Goal: Task Accomplishment & Management: Manage account settings

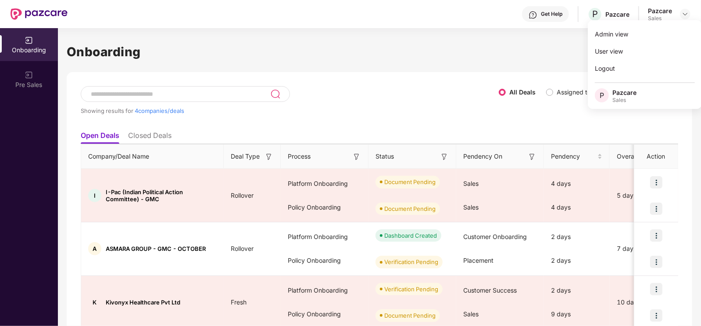
scroll to position [66, 0]
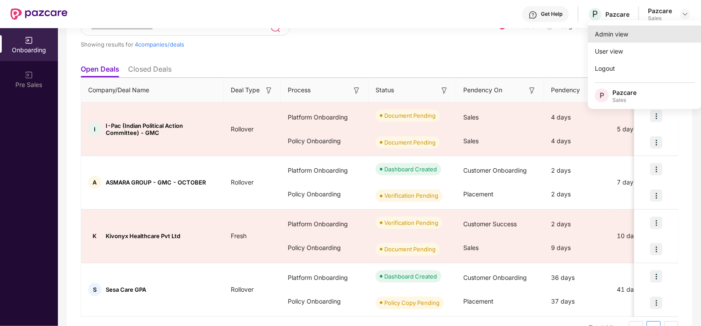
click at [628, 36] on div "Admin view" at bounding box center [645, 33] width 114 height 17
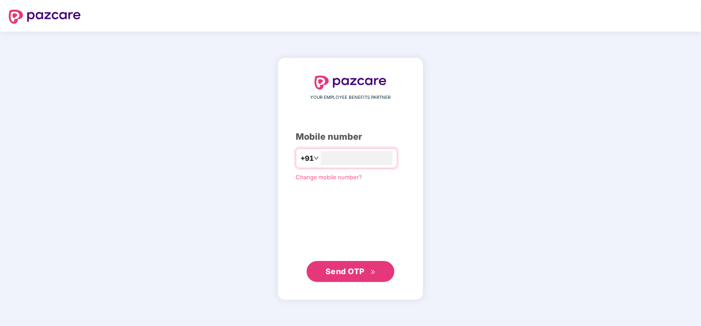
type input "**********"
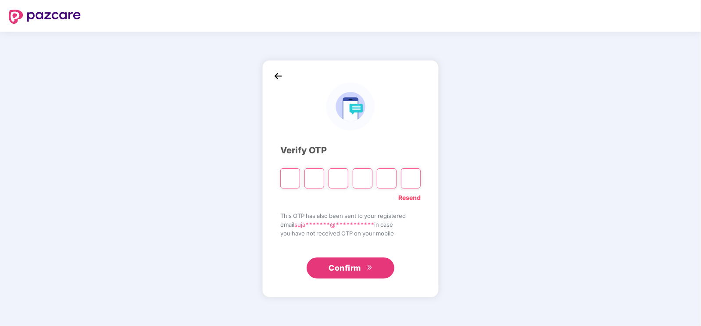
type input "*"
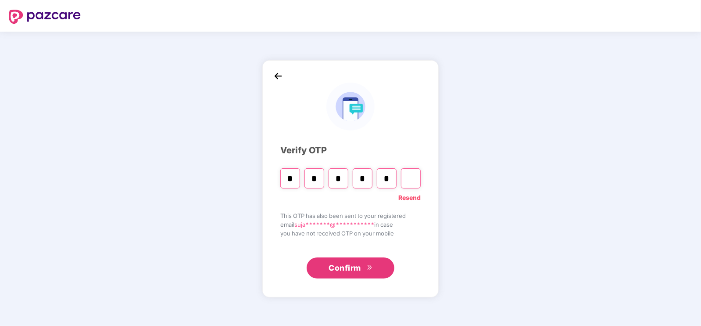
type input "*"
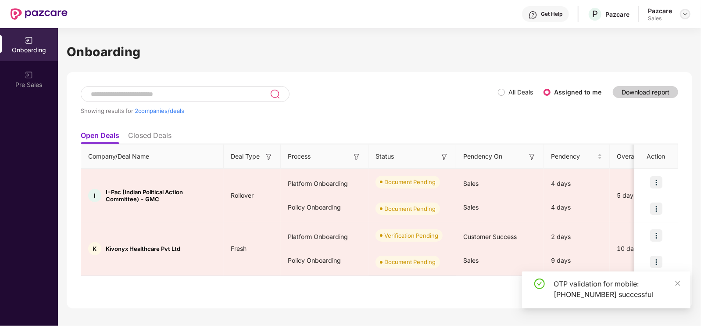
click at [687, 12] on img at bounding box center [685, 14] width 7 height 7
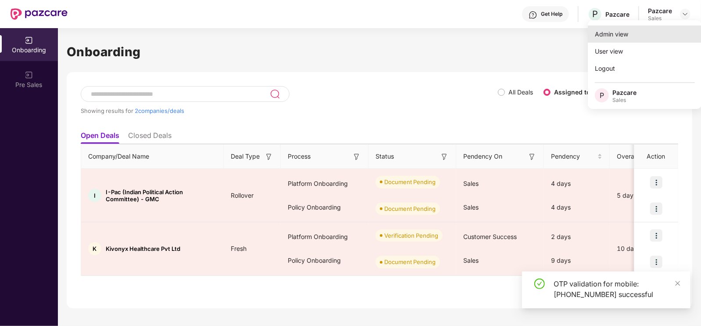
click at [652, 36] on div "Admin view" at bounding box center [645, 33] width 114 height 17
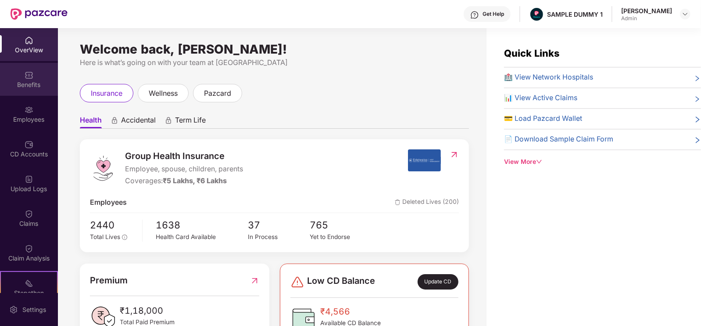
click at [31, 75] on img at bounding box center [29, 75] width 9 height 9
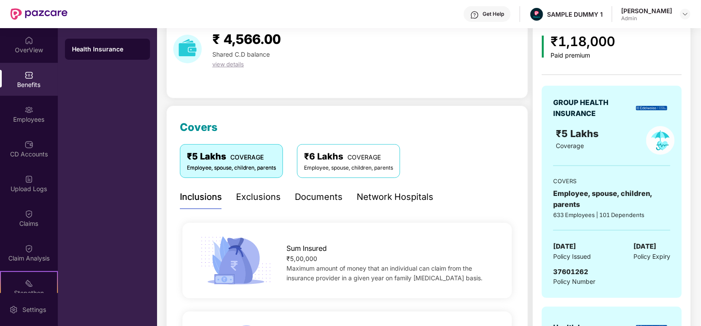
scroll to position [37, 0]
click at [259, 187] on div "Exclusions" at bounding box center [258, 197] width 45 height 24
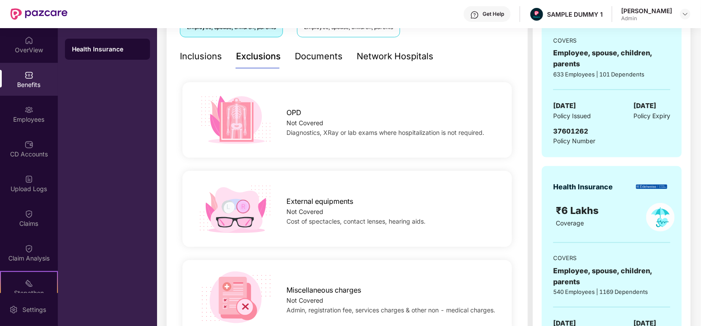
scroll to position [90, 0]
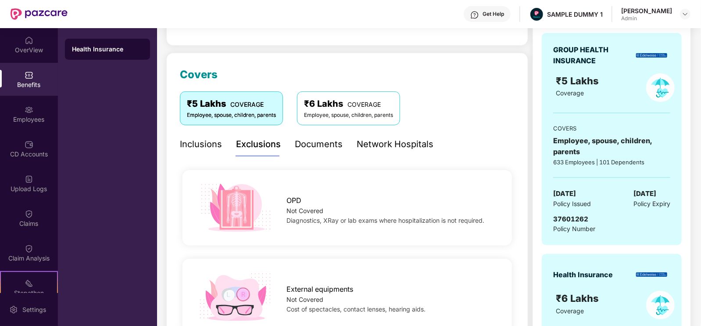
click at [315, 146] on div "Documents" at bounding box center [319, 144] width 48 height 14
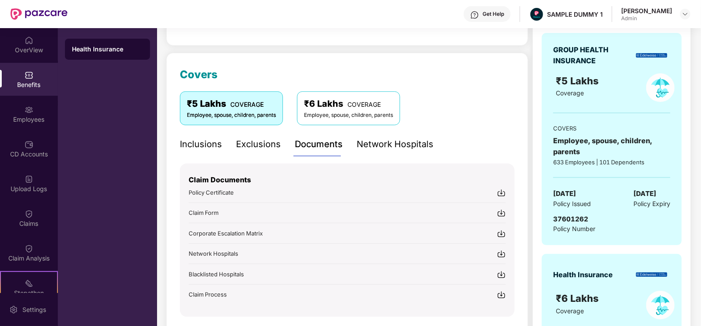
scroll to position [157, 0]
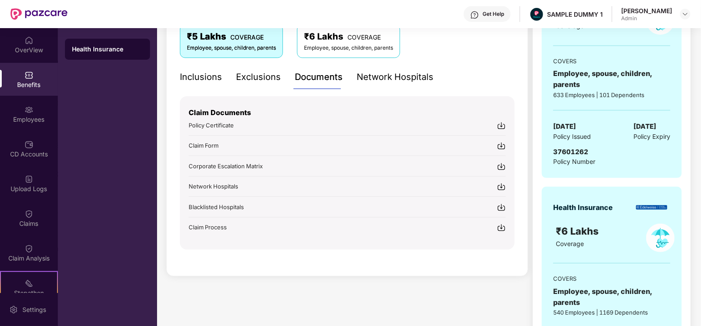
click at [377, 83] on div "Network Hospitals" at bounding box center [395, 77] width 77 height 14
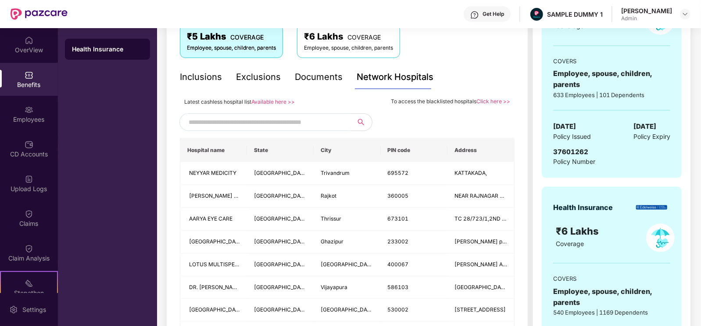
click at [307, 122] on input "text" at bounding box center [264, 121] width 150 height 13
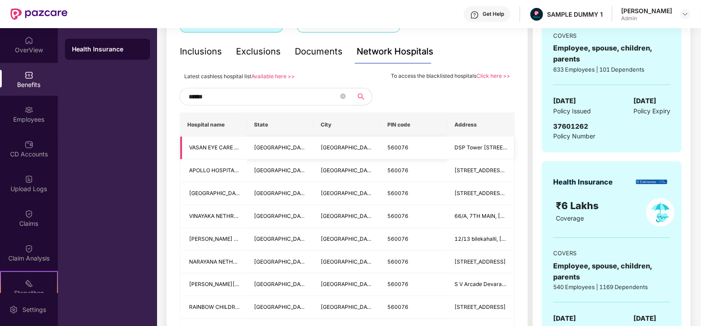
scroll to position [183, 0]
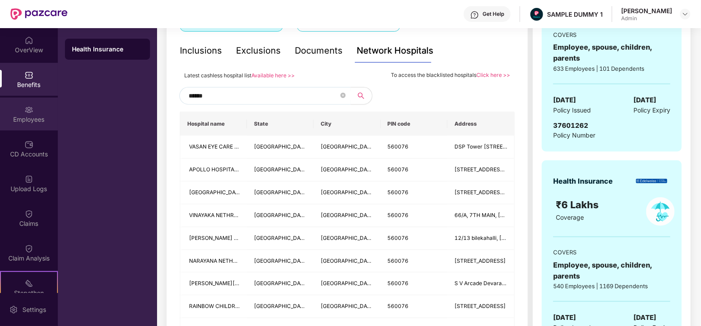
type input "******"
click at [41, 116] on div "Employees" at bounding box center [29, 119] width 58 height 9
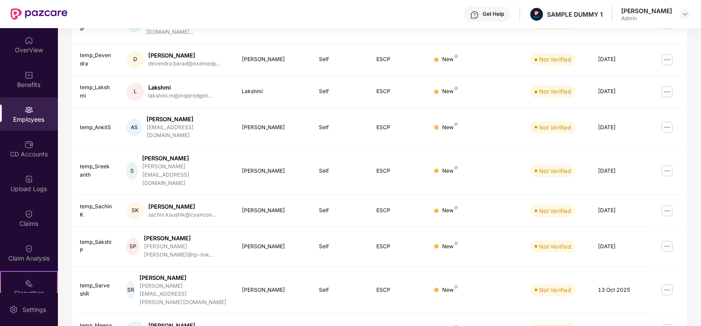
scroll to position [0, 0]
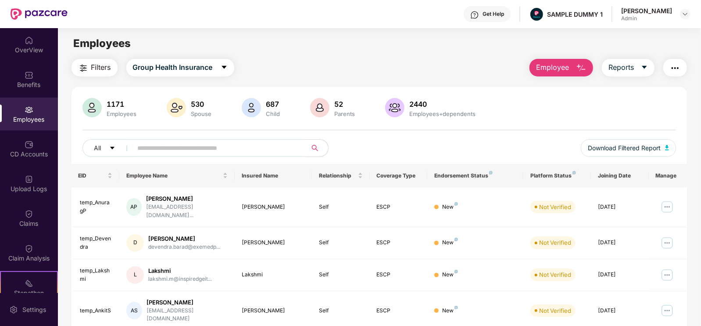
click at [560, 75] on button "Employee" at bounding box center [562, 68] width 64 height 18
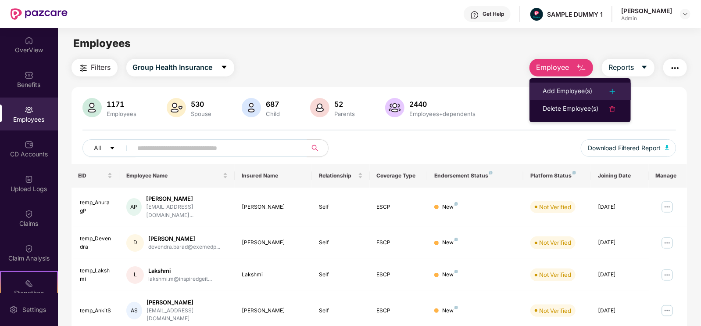
click at [568, 91] on div "Add Employee(s)" at bounding box center [568, 91] width 50 height 11
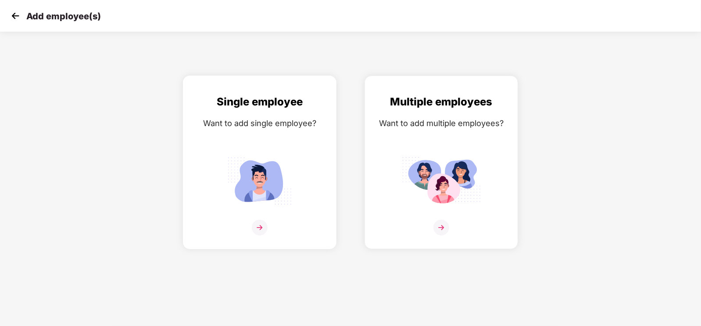
click at [320, 191] on div "Single employee Want to add single employee?" at bounding box center [259, 170] width 135 height 153
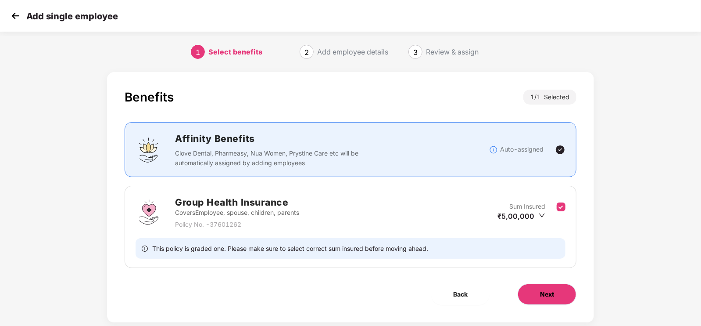
click at [549, 288] on button "Next" at bounding box center [547, 294] width 59 height 21
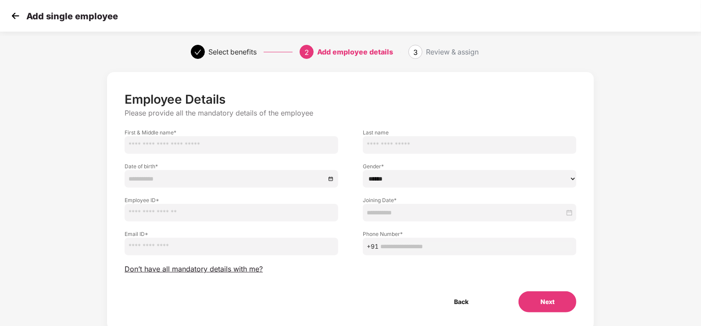
click at [14, 18] on img at bounding box center [15, 15] width 13 height 13
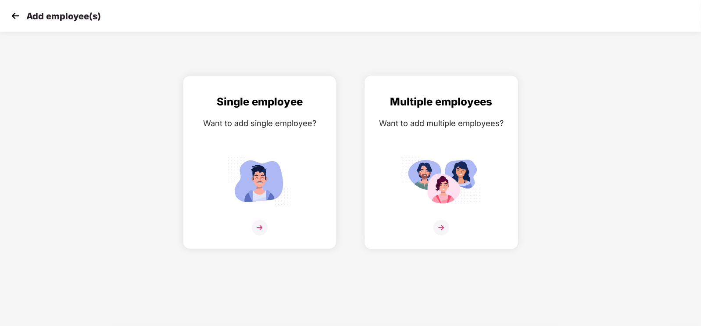
click at [374, 150] on div "Multiple employees Want to add multiple employees?" at bounding box center [441, 170] width 135 height 153
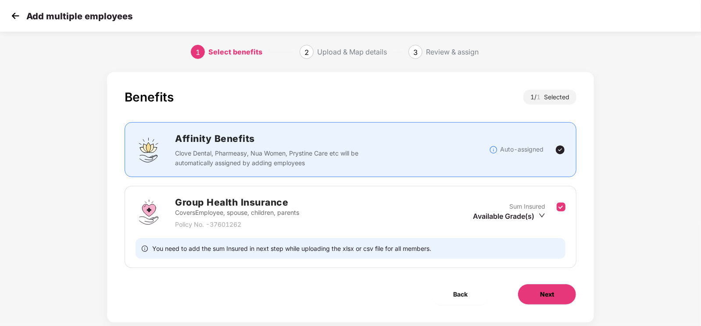
click at [522, 293] on button "Next" at bounding box center [547, 294] width 59 height 21
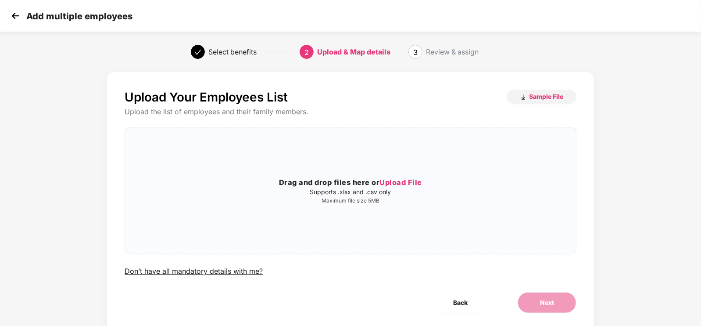
click at [17, 17] on img at bounding box center [15, 15] width 13 height 13
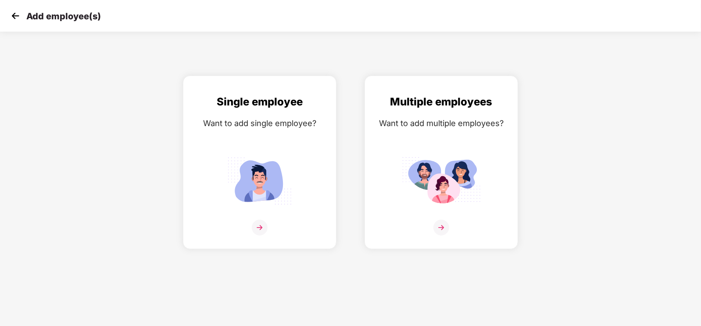
click at [17, 17] on img at bounding box center [15, 15] width 13 height 13
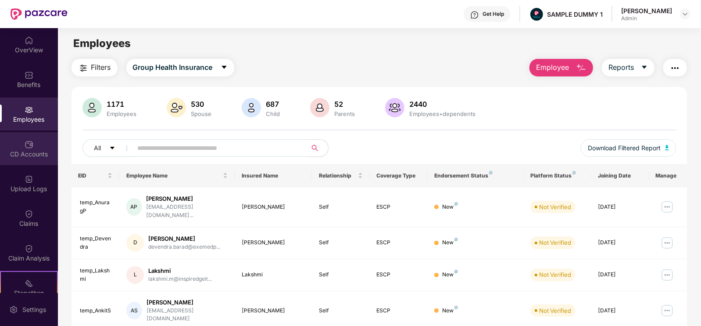
click at [31, 161] on div "CD Accounts" at bounding box center [29, 148] width 58 height 33
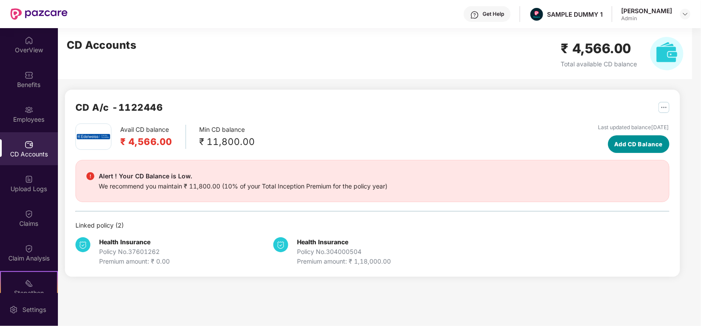
click at [615, 144] on span "Add CD Balance" at bounding box center [639, 144] width 49 height 9
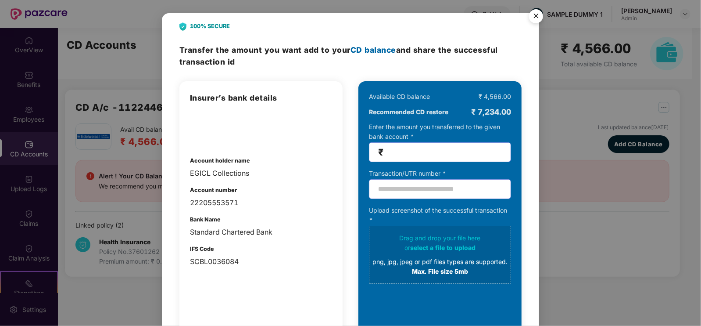
click at [533, 12] on img "Close" at bounding box center [536, 17] width 25 height 25
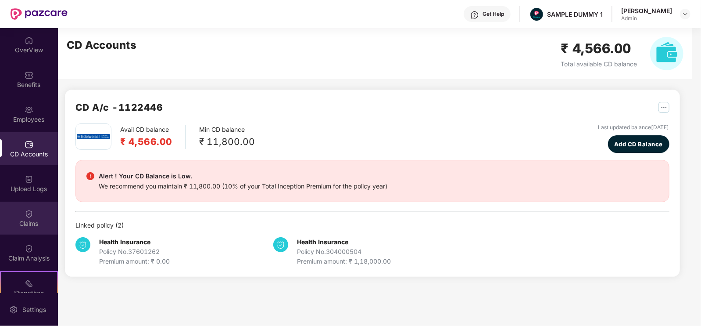
click at [25, 229] on div "Claims" at bounding box center [29, 217] width 58 height 33
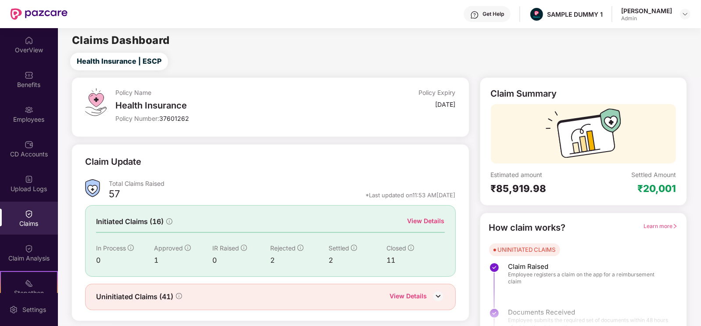
click at [432, 219] on div "View Details" at bounding box center [426, 221] width 37 height 10
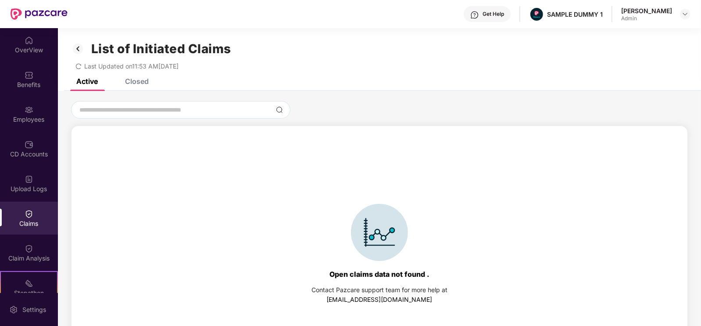
click at [154, 80] on div "Active Closed" at bounding box center [380, 85] width 644 height 12
click at [135, 78] on div "List of Initiated Claims Last Updated on 11:53 AM[DATE]" at bounding box center [380, 53] width 644 height 50
click at [140, 82] on div "Closed" at bounding box center [137, 81] width 24 height 9
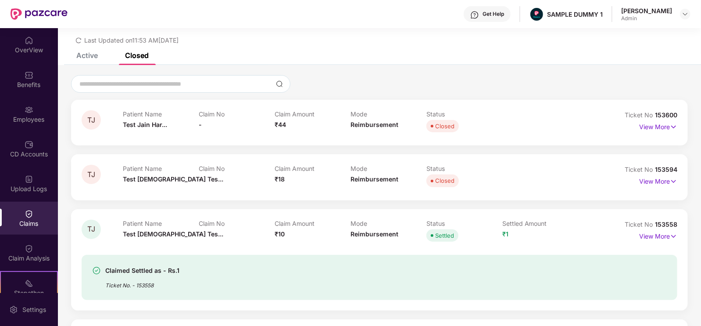
scroll to position [60, 0]
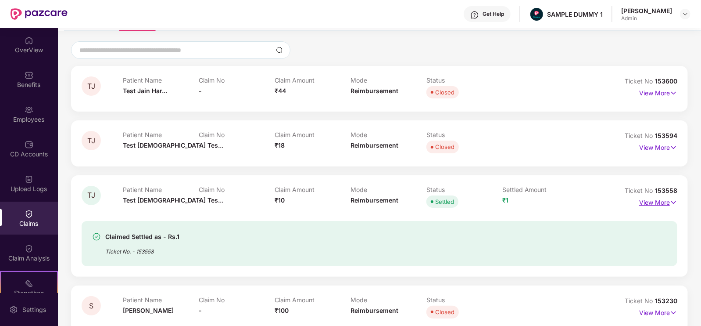
click at [649, 200] on p "View More" at bounding box center [659, 201] width 38 height 12
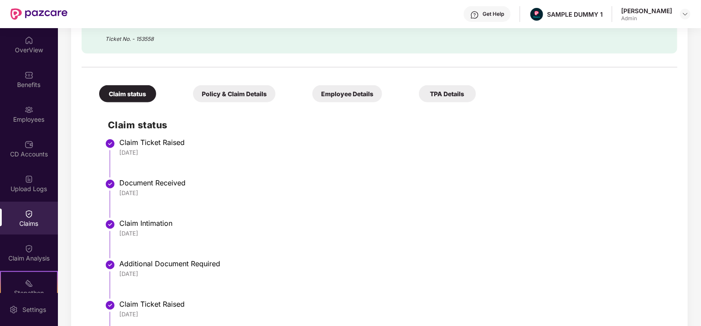
scroll to position [299, 0]
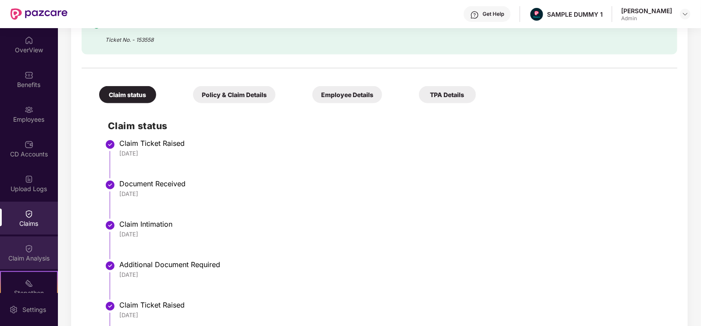
click at [29, 252] on img at bounding box center [29, 248] width 9 height 9
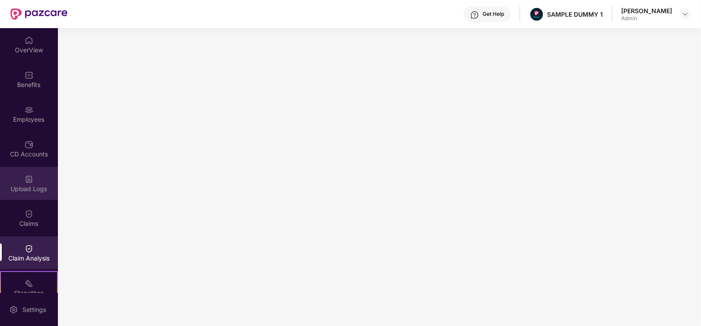
scroll to position [117, 0]
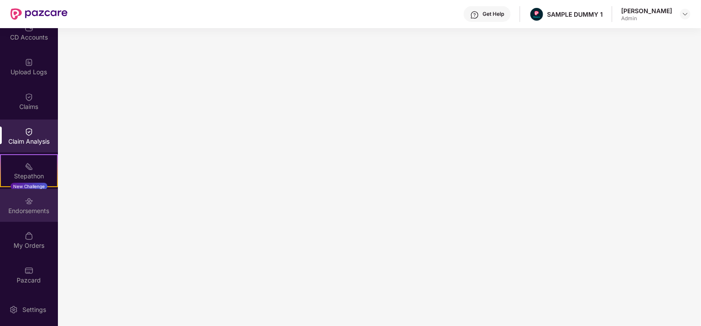
click at [15, 217] on div "Endorsements" at bounding box center [29, 205] width 58 height 33
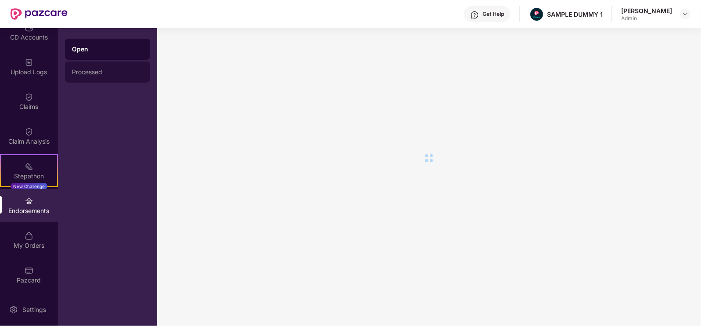
click at [79, 66] on div "Processed" at bounding box center [107, 71] width 85 height 21
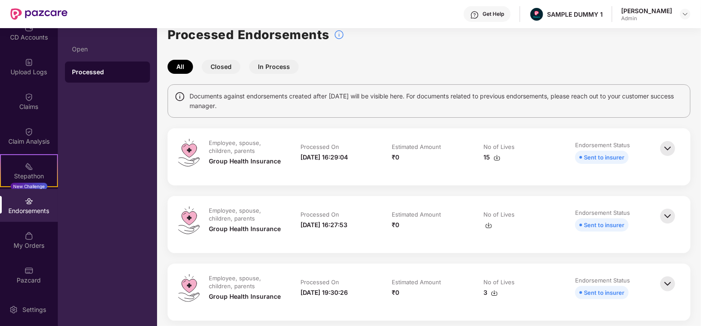
scroll to position [15, 0]
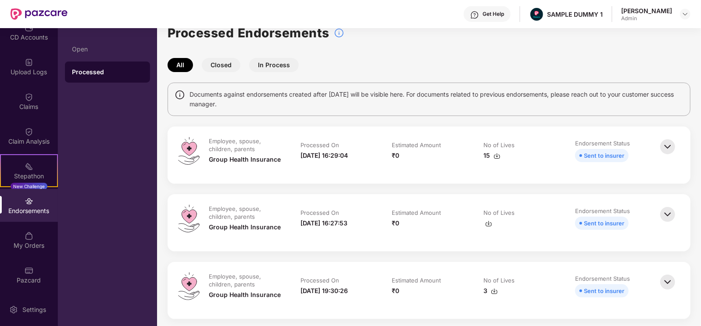
click at [219, 65] on button "Closed" at bounding box center [221, 65] width 39 height 14
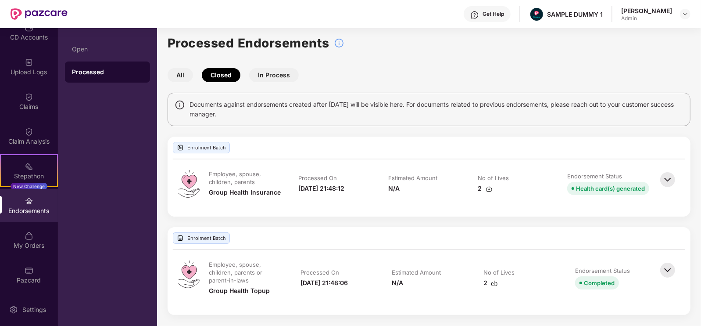
scroll to position [4, 0]
click at [286, 72] on button "In Process" at bounding box center [274, 76] width 50 height 14
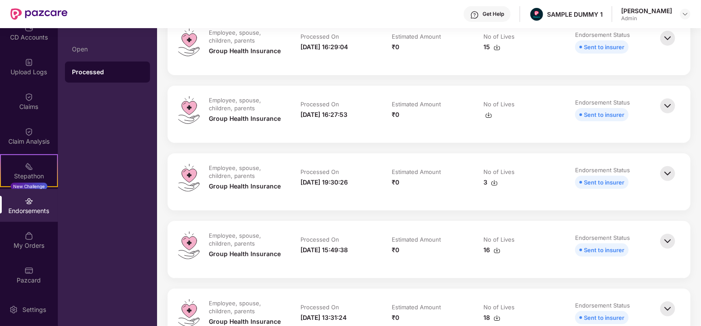
scroll to position [123, 0]
click at [33, 235] on div "My Orders" at bounding box center [29, 239] width 58 height 33
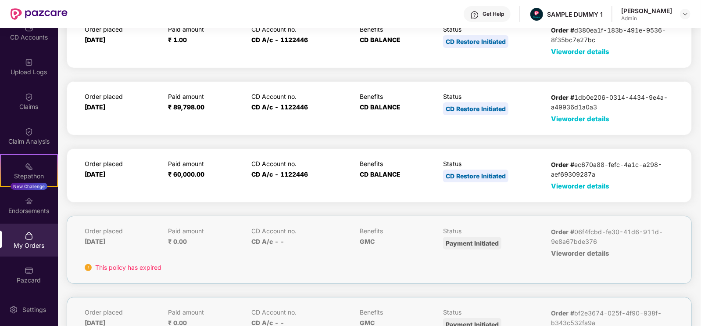
scroll to position [50, 0]
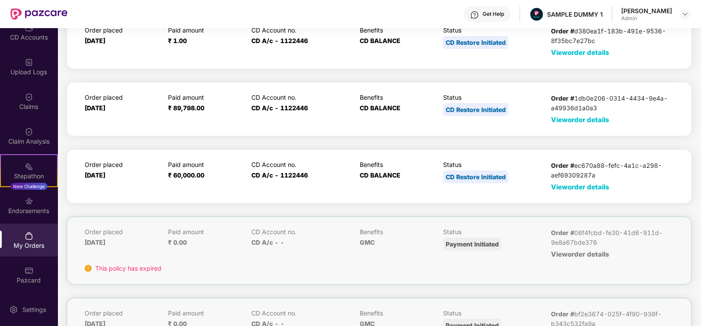
click at [565, 185] on span "View order details" at bounding box center [580, 187] width 58 height 8
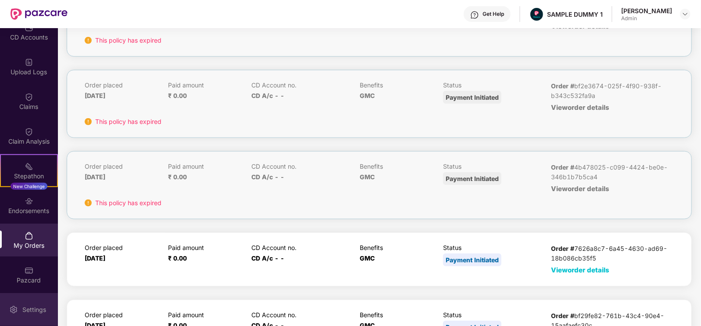
scroll to position [483, 0]
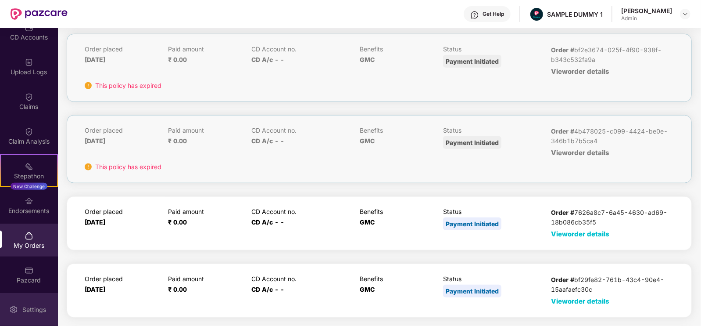
click at [10, 309] on img at bounding box center [13, 309] width 9 height 9
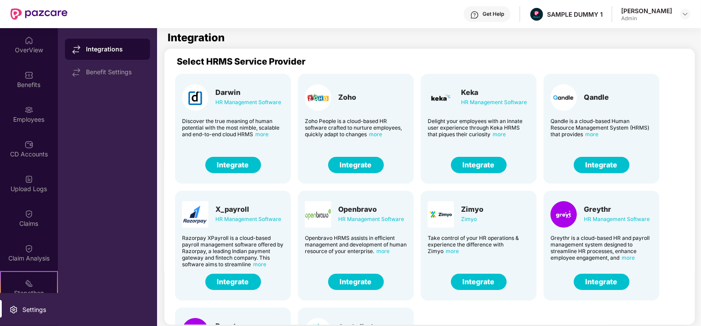
scroll to position [92, 1]
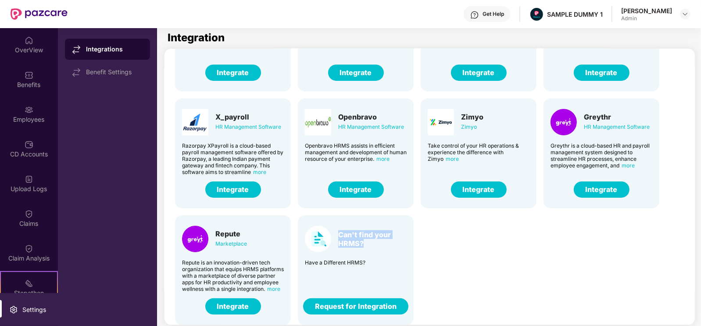
drag, startPoint x: 337, startPoint y: 235, endPoint x: 371, endPoint y: 248, distance: 36.4
click at [371, 248] on div "Can't find your HRMS?" at bounding box center [356, 239] width 102 height 26
click at [415, 205] on div "Darwin HR Management Software Discover the true meaning of human potential with…" at bounding box center [430, 150] width 524 height 350
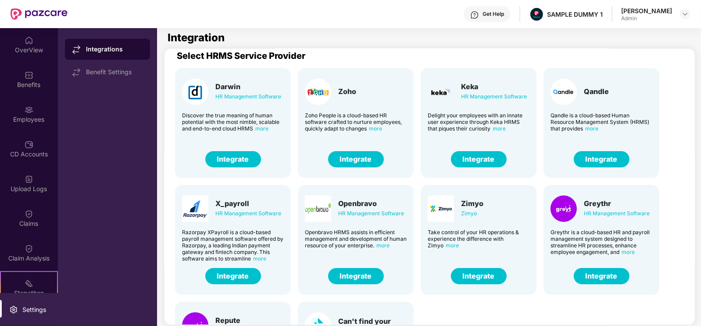
scroll to position [0, 1]
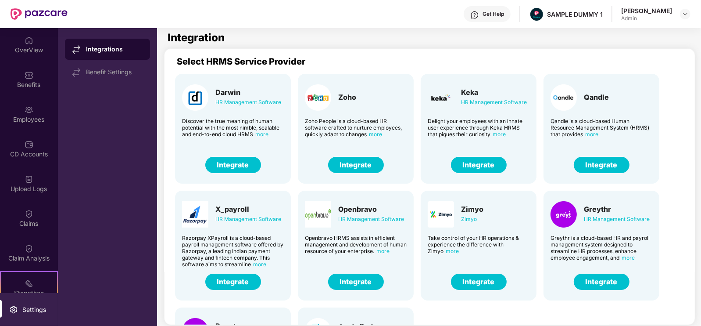
click at [496, 20] on div "Get Help" at bounding box center [487, 14] width 47 height 16
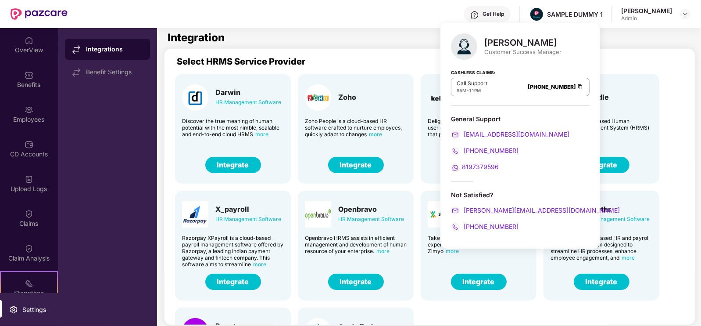
click at [496, 20] on div "Get Help" at bounding box center [487, 14] width 47 height 16
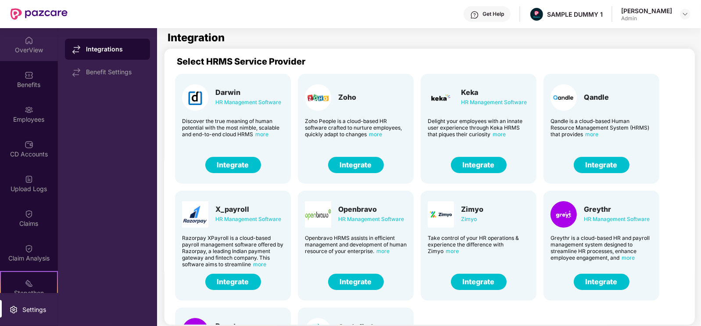
click at [14, 53] on div "OverView" at bounding box center [29, 50] width 58 height 9
